Goal: Information Seeking & Learning: Learn about a topic

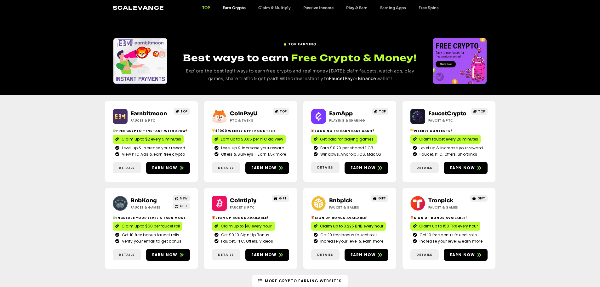
click at [227, 7] on link "Earn Crypto" at bounding box center [234, 7] width 36 height 5
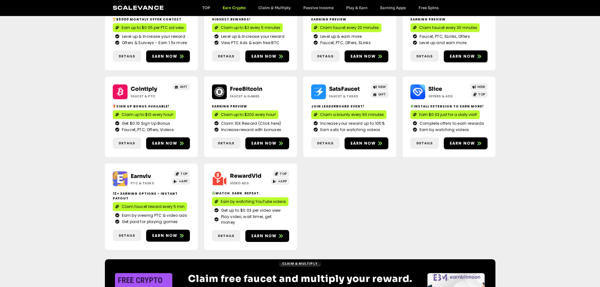
scroll to position [126, 0]
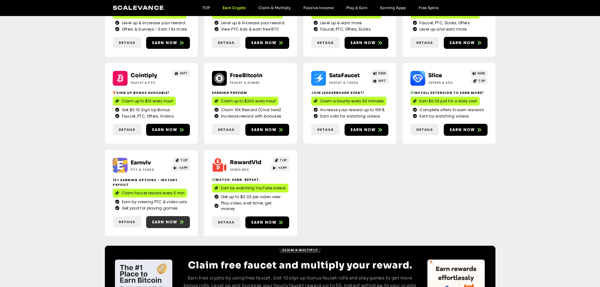
click at [165, 219] on span "Earn now" at bounding box center [165, 222] width 26 height 6
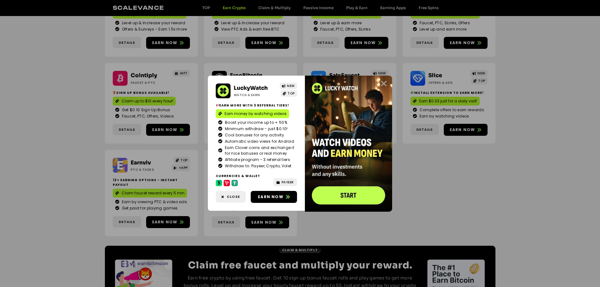
click at [385, 85] on icon "Close" at bounding box center [384, 84] width 8 height 8
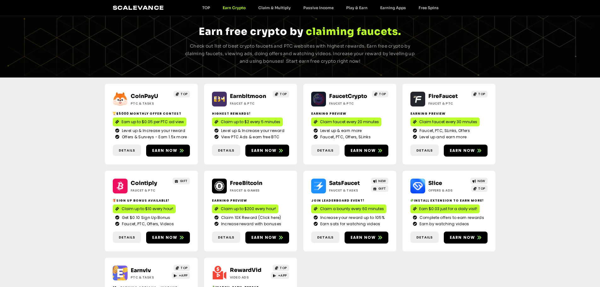
scroll to position [0, 0]
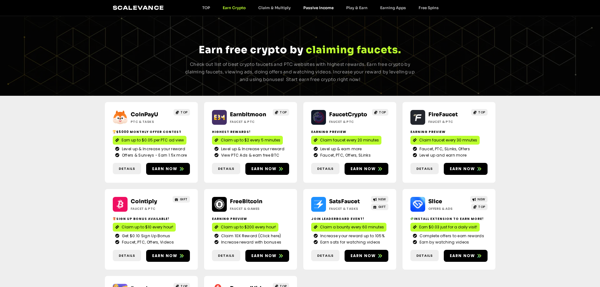
click at [318, 9] on link "Passive Income" at bounding box center [318, 7] width 43 height 5
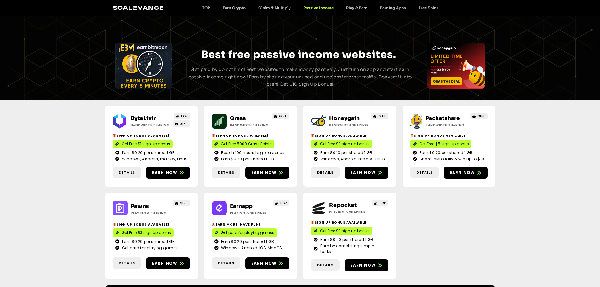
click at [352, 11] on div "Scalevance TOP Earn Crypto Claim & Multiply Passive Income Play & Earn Earning …" at bounding box center [300, 8] width 375 height 8
click at [352, 8] on link "Play & Earn" at bounding box center [357, 7] width 34 height 5
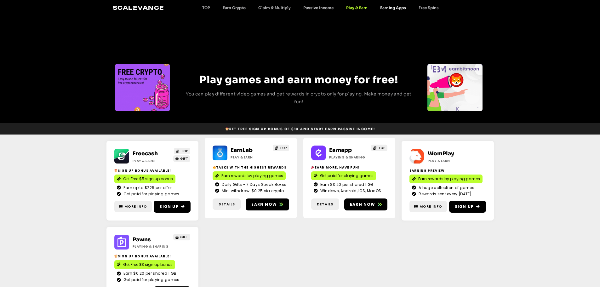
click at [391, 10] on link "Earning Apps" at bounding box center [393, 7] width 38 height 5
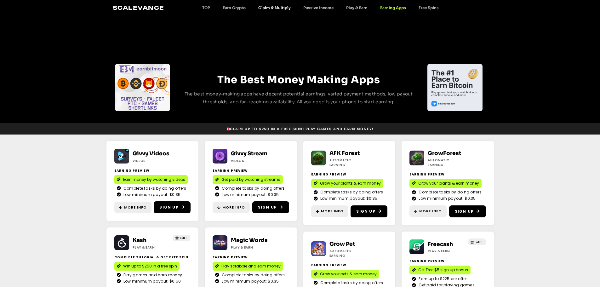
click at [275, 9] on link "Claim & Multiply" at bounding box center [274, 7] width 45 height 5
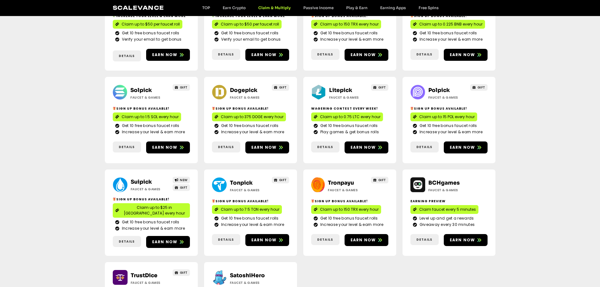
scroll to position [283, 0]
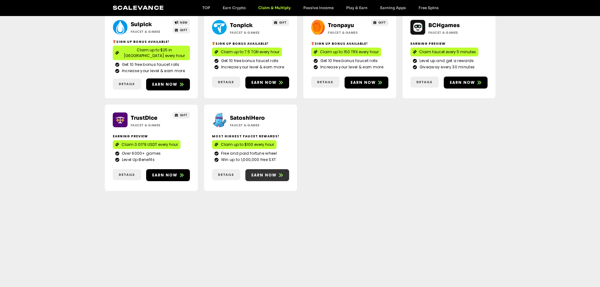
click at [265, 172] on span "Earn now" at bounding box center [264, 175] width 26 height 6
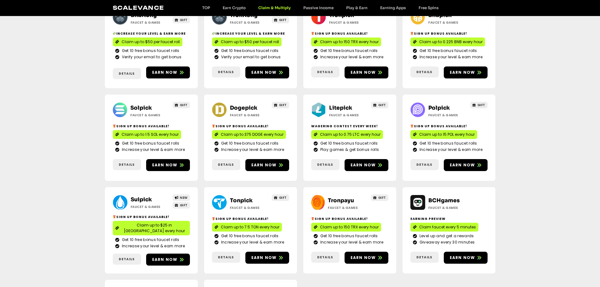
scroll to position [63, 0]
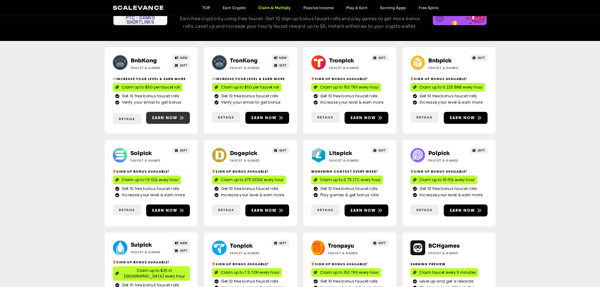
click at [163, 115] on span "Earn now" at bounding box center [165, 118] width 26 height 6
click at [266, 115] on span "Earn now" at bounding box center [264, 118] width 26 height 6
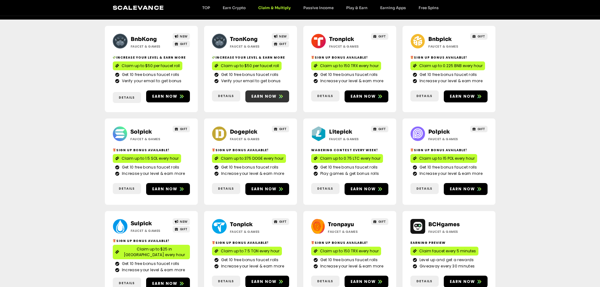
scroll to position [94, 0]
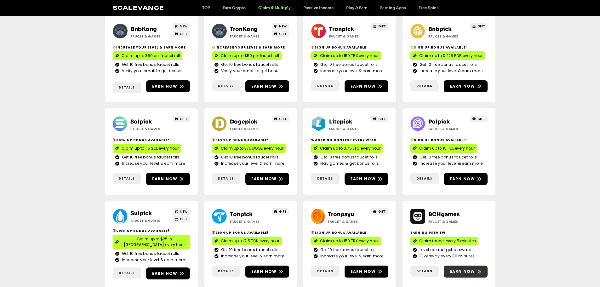
click at [452, 269] on span "Earn now" at bounding box center [463, 272] width 26 height 6
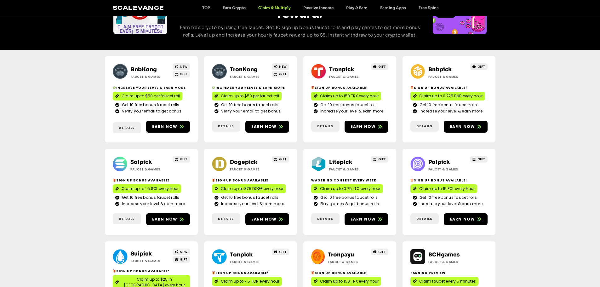
scroll to position [0, 0]
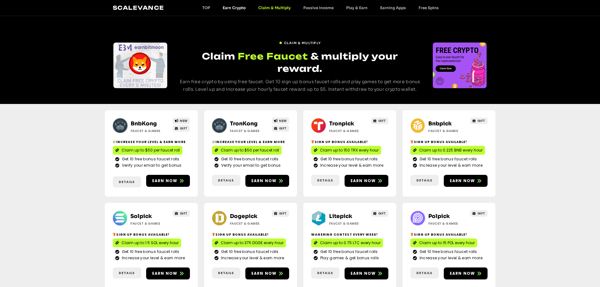
click at [238, 10] on link "Earn Crypto" at bounding box center [234, 7] width 36 height 5
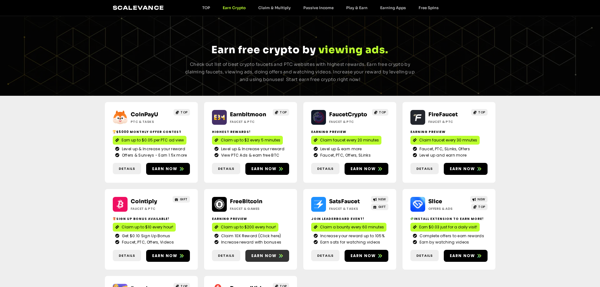
click at [268, 255] on span "Earn now" at bounding box center [264, 256] width 26 height 6
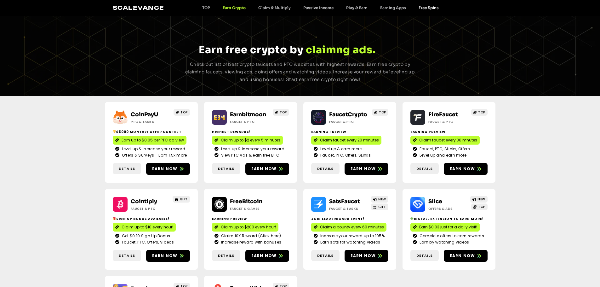
click at [418, 9] on link "Free Spins" at bounding box center [428, 7] width 33 height 5
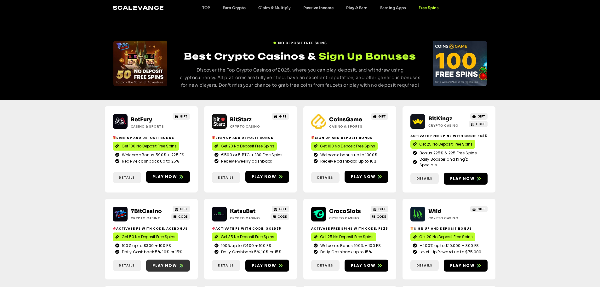
click at [167, 259] on link "Play now" at bounding box center [168, 265] width 44 height 12
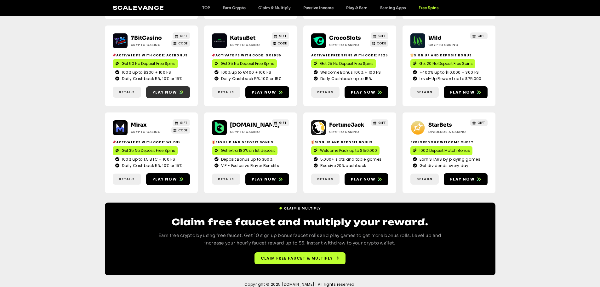
scroll to position [174, 0]
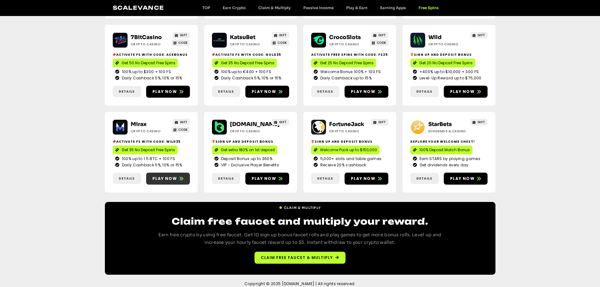
click at [167, 176] on span "Play now" at bounding box center [164, 179] width 25 height 6
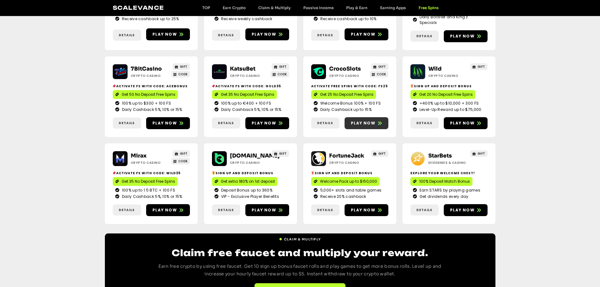
click at [353, 120] on span "Play now" at bounding box center [363, 123] width 25 height 6
